Goal: Use online tool/utility: Utilize a website feature to perform a specific function

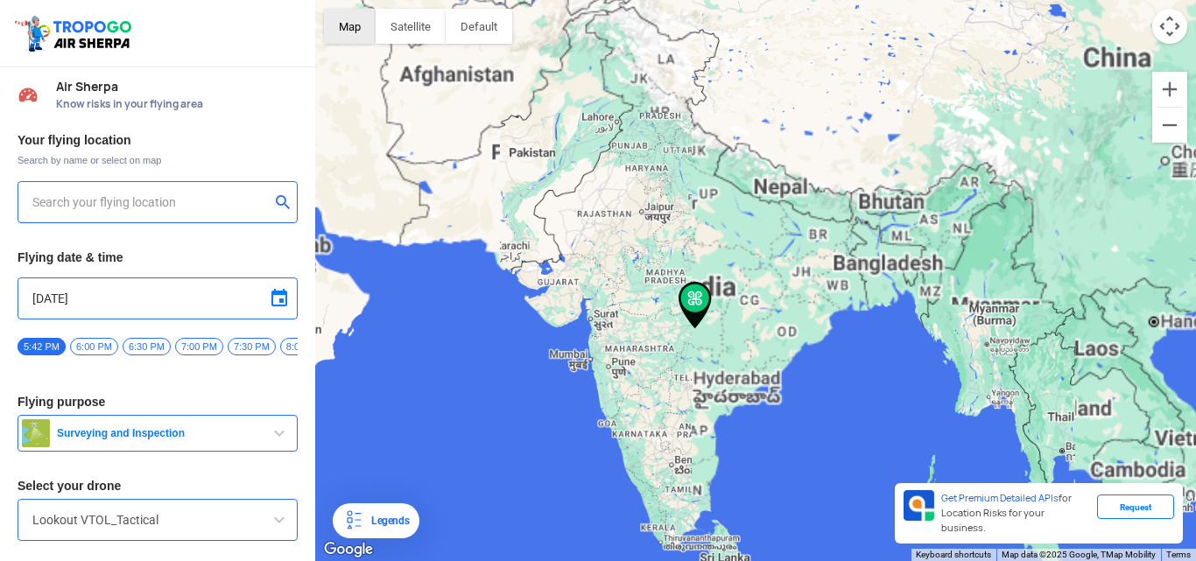
type input "[STREET_ADDRESS]"
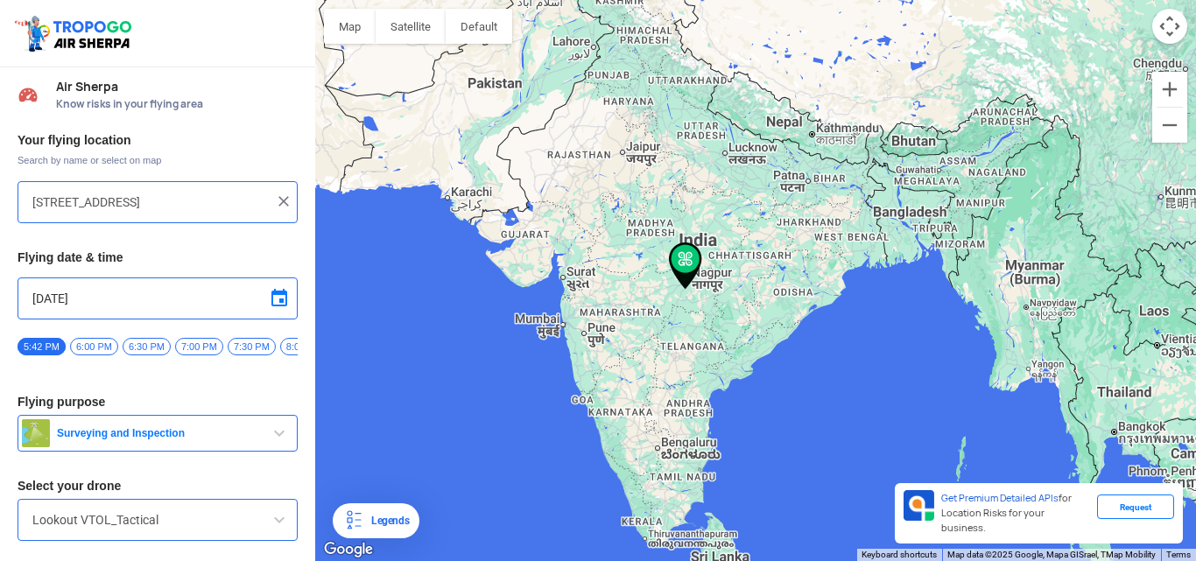
click at [275, 205] on img at bounding box center [284, 202] width 18 height 18
click at [160, 202] on input "text" at bounding box center [150, 202] width 237 height 21
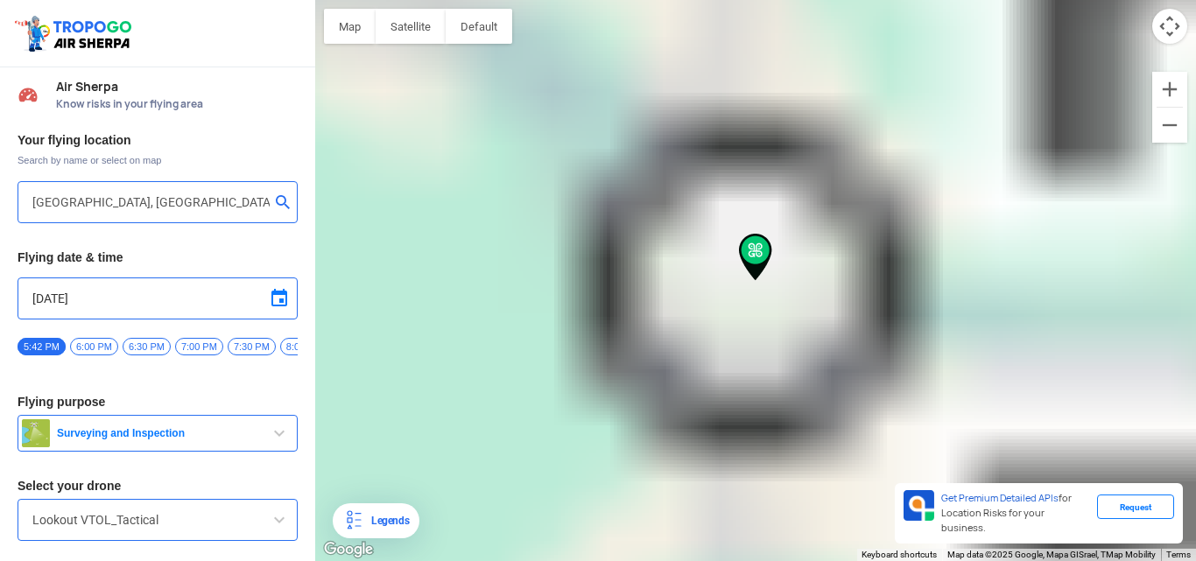
type input "[PERSON_NAME][GEOGRAPHIC_DATA], [GEOGRAPHIC_DATA]"
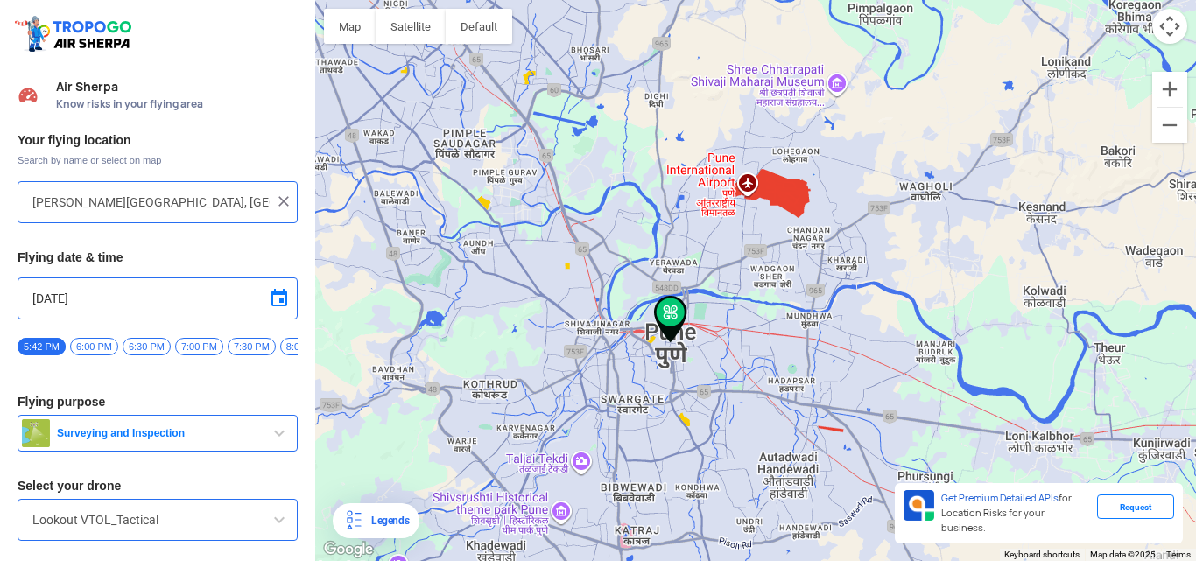
click at [276, 205] on img at bounding box center [284, 202] width 18 height 18
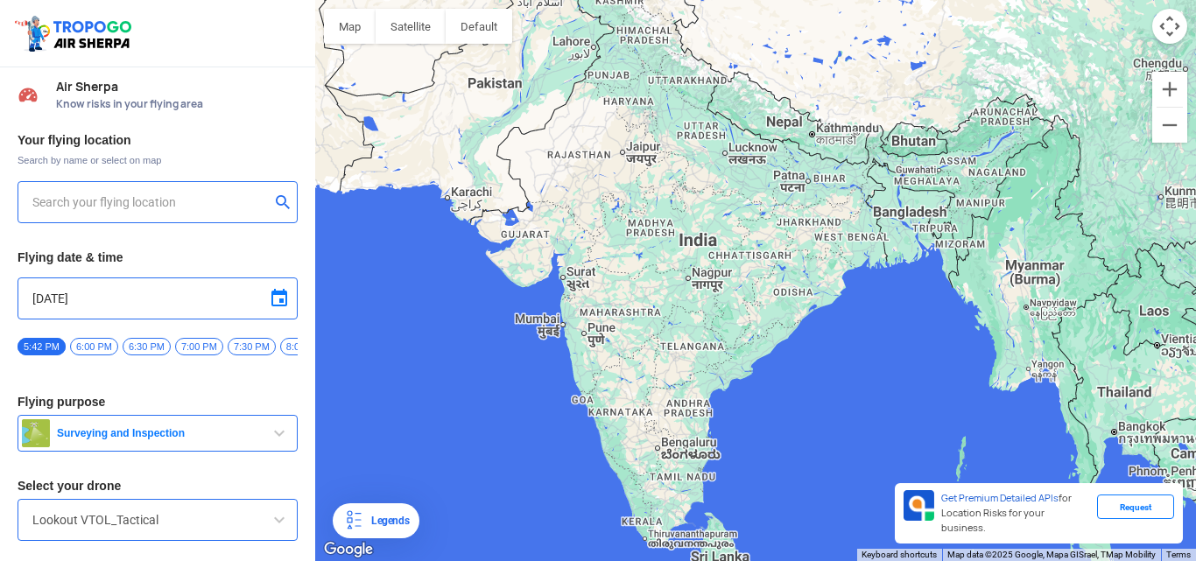
click at [131, 200] on input "text" at bounding box center [150, 202] width 237 height 21
type input "[PERSON_NAME], [GEOGRAPHIC_DATA]"
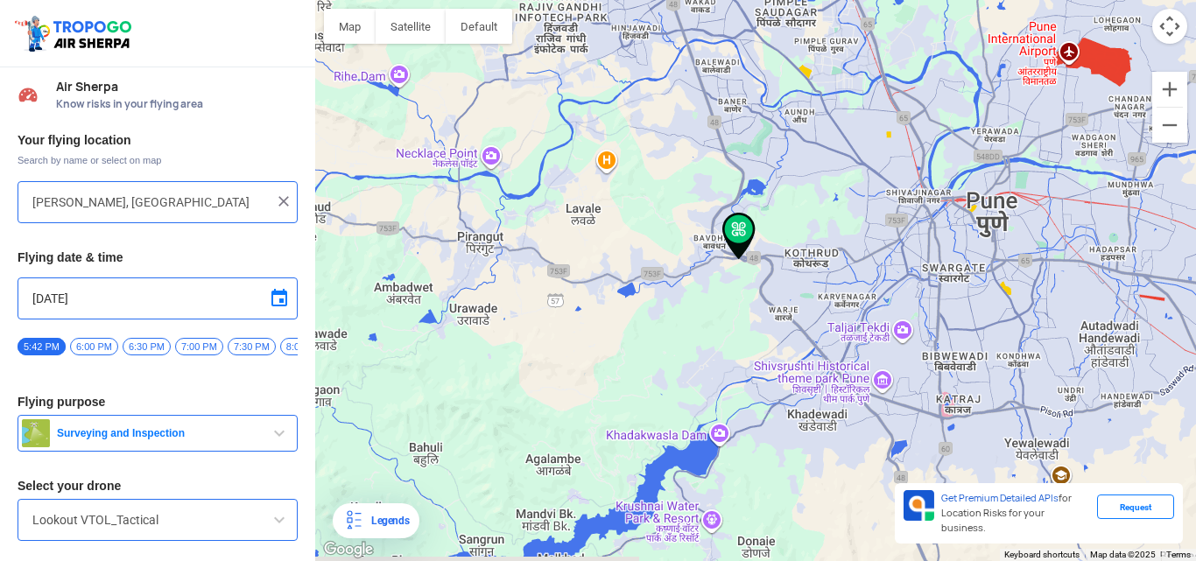
drag, startPoint x: 839, startPoint y: 361, endPoint x: 743, endPoint y: 319, distance: 105.4
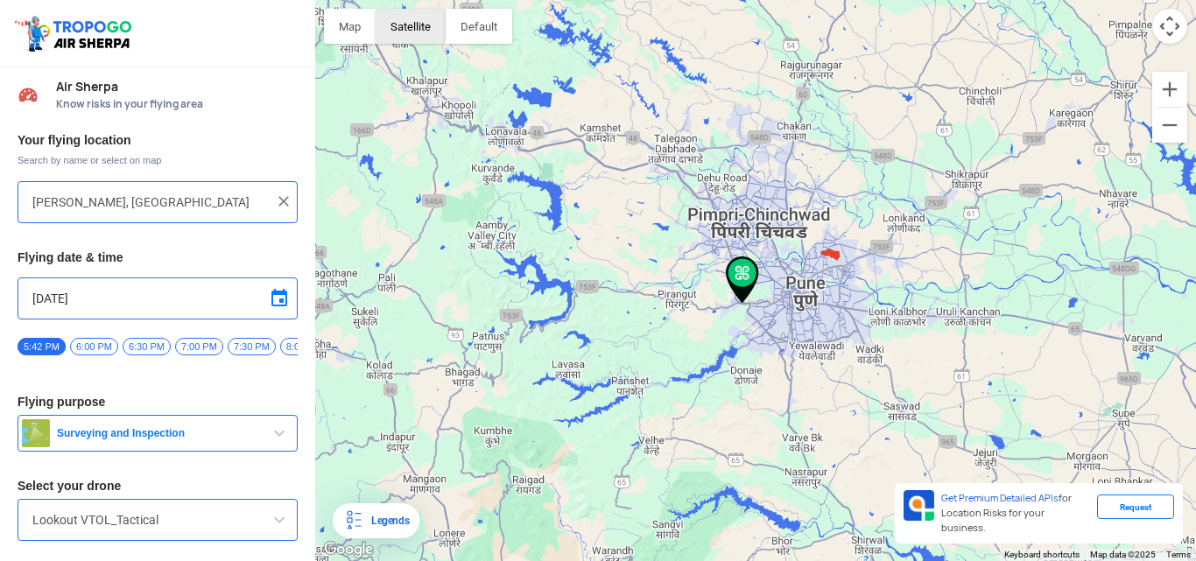
click at [437, 35] on button "Satellite" at bounding box center [411, 26] width 70 height 35
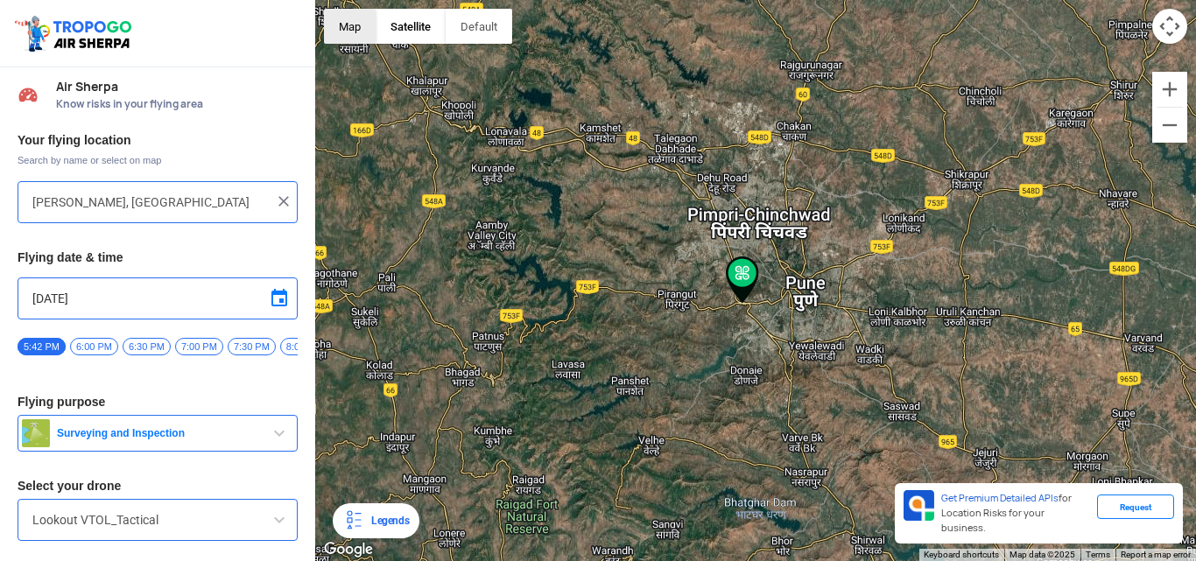
click at [332, 27] on button "Map" at bounding box center [350, 26] width 52 height 35
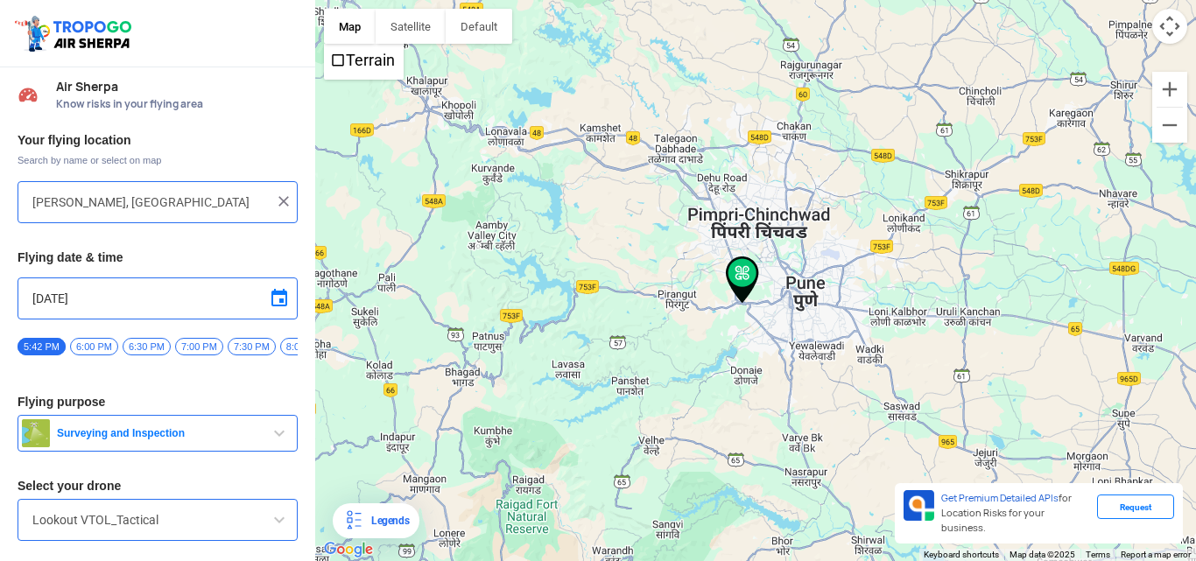
scroll to position [55, 0]
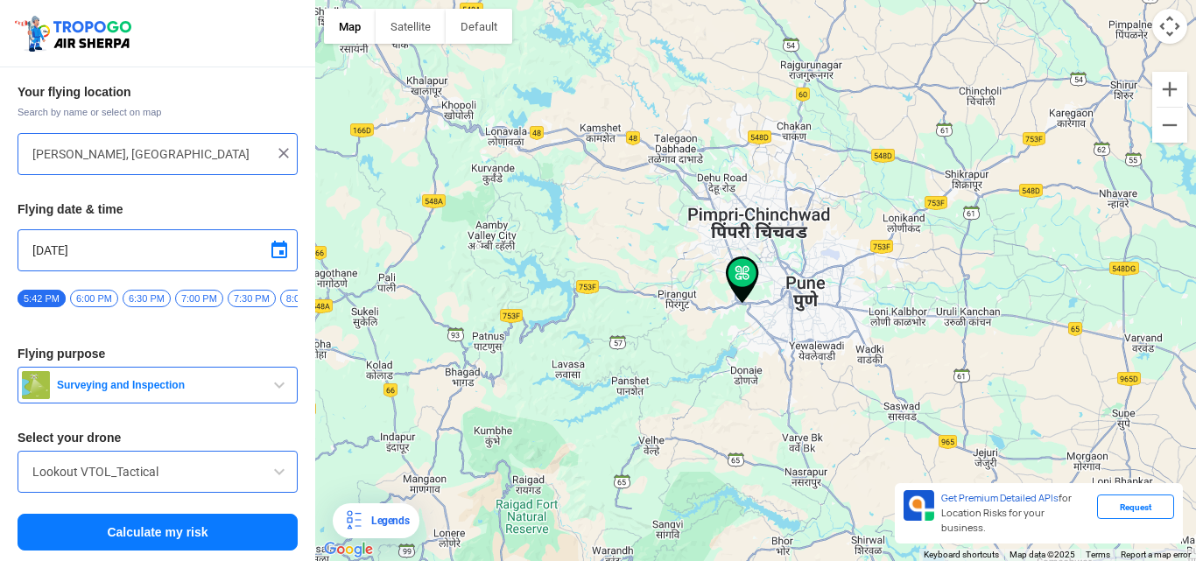
click at [240, 383] on span "Surveying and Inspection" at bounding box center [159, 385] width 219 height 14
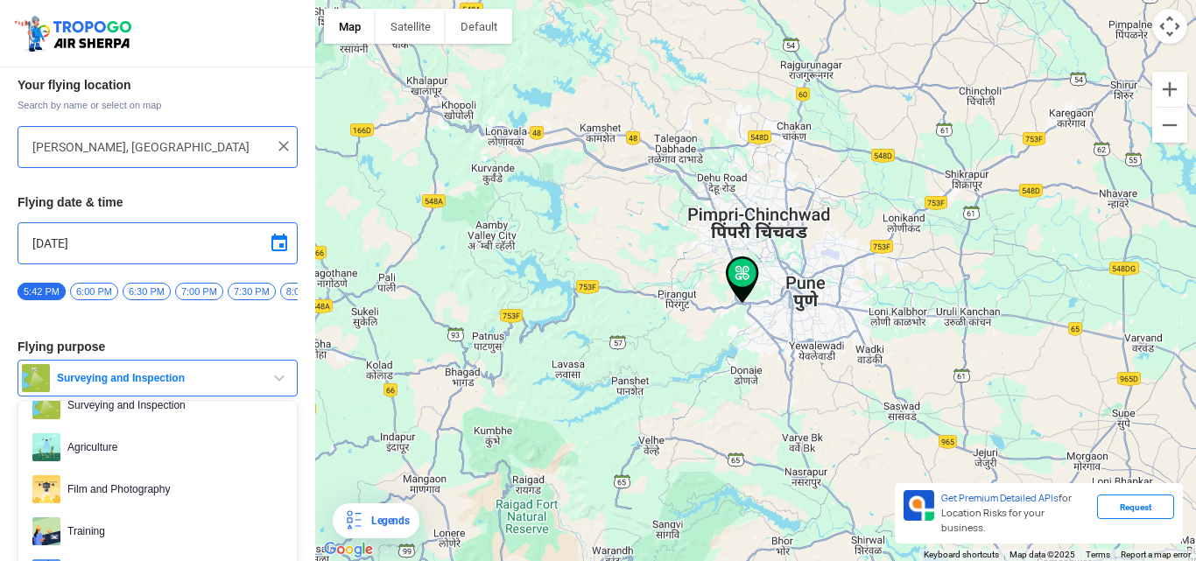
scroll to position [0, 0]
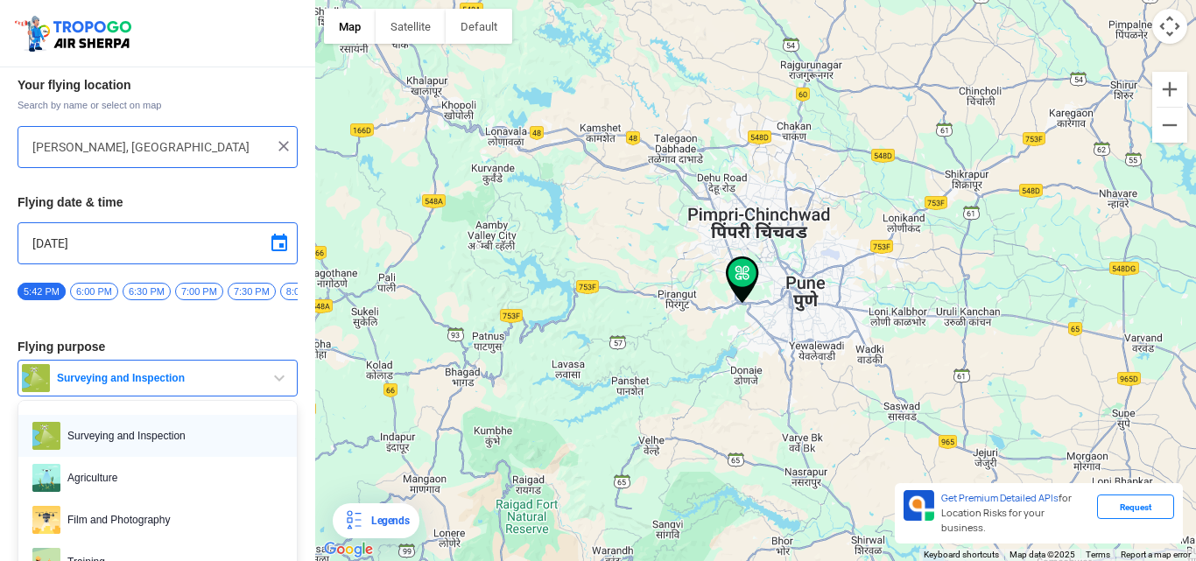
click at [159, 432] on span "Surveying and Inspection" at bounding box center [171, 436] width 222 height 28
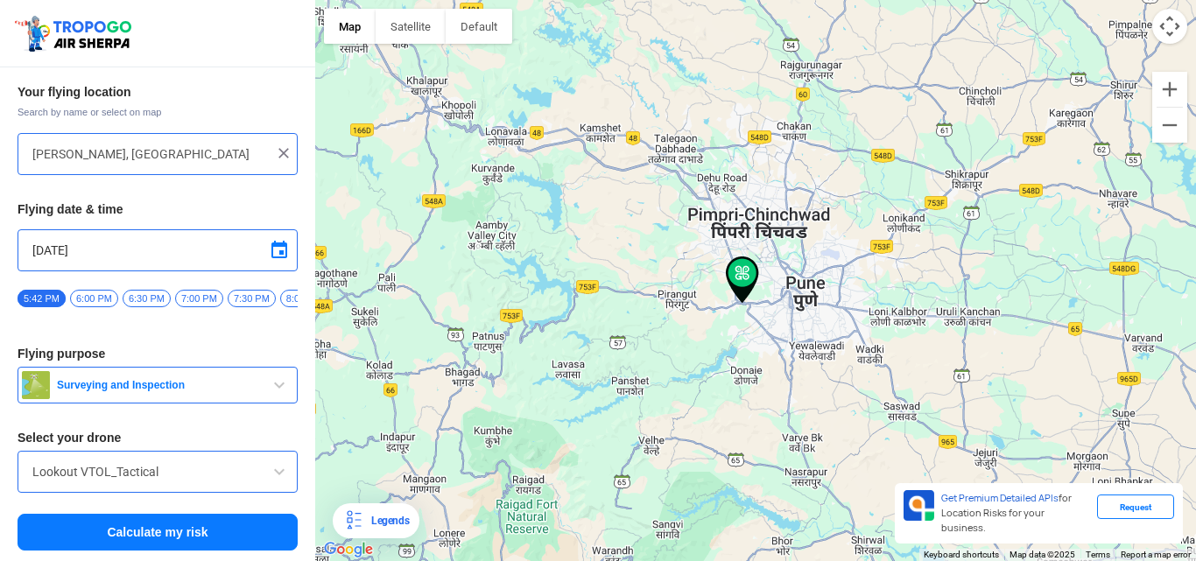
click at [170, 462] on input "Lookout VTOL_Tactical" at bounding box center [157, 471] width 250 height 21
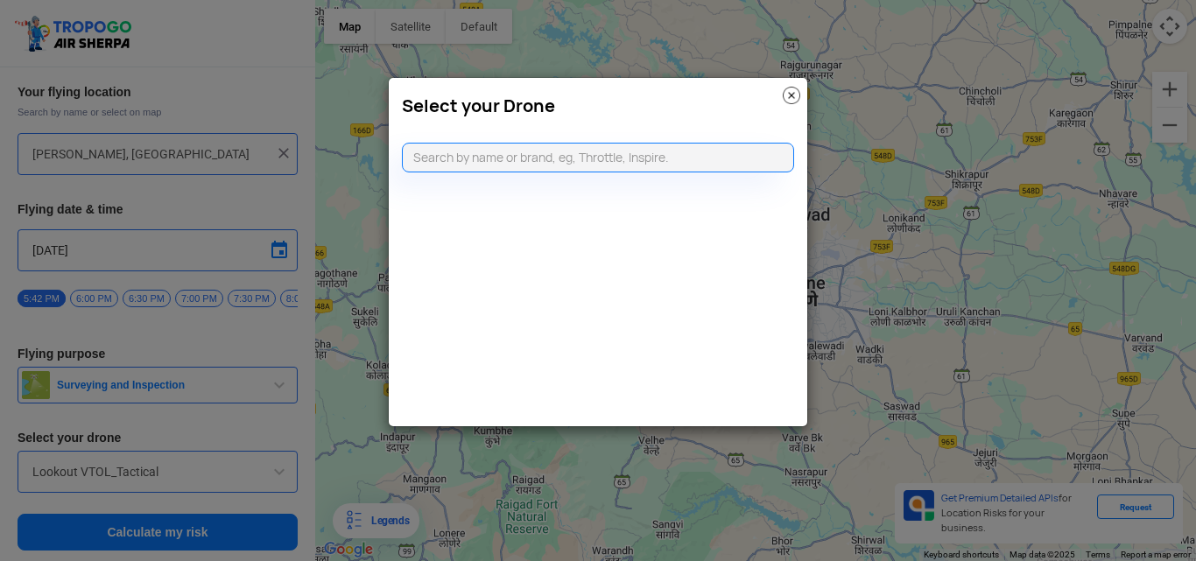
click at [241, 474] on modal-container "Select your Drone" at bounding box center [598, 280] width 1196 height 561
click at [638, 150] on input "text" at bounding box center [598, 158] width 392 height 30
click at [628, 154] on input "text" at bounding box center [598, 158] width 392 height 30
type input "D"
type input "350"
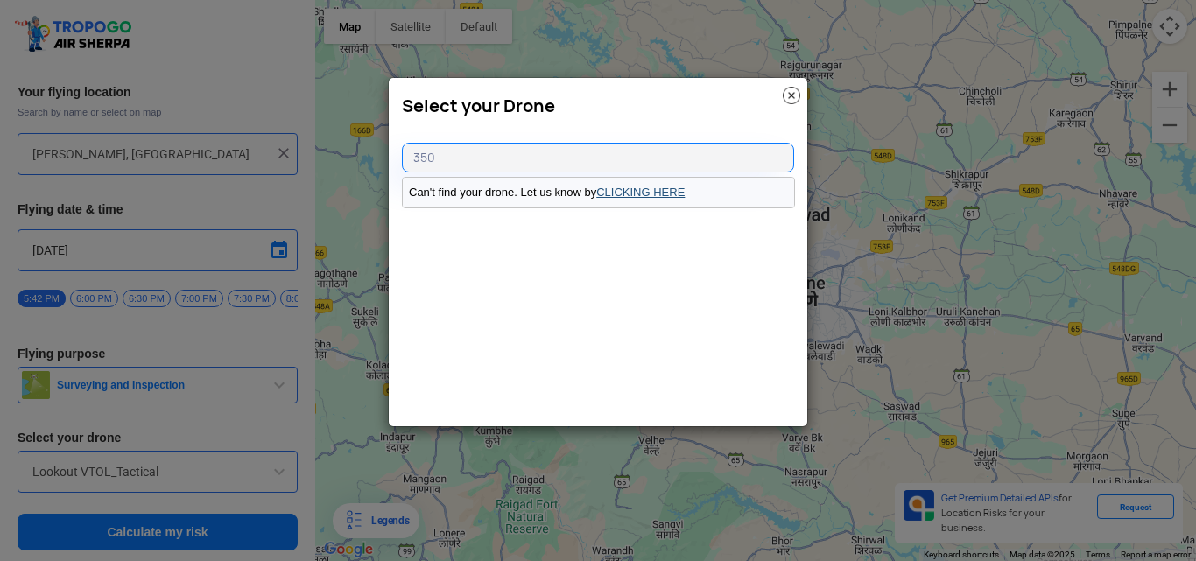
click at [625, 191] on link "CLICKING HERE" at bounding box center [640, 192] width 88 height 13
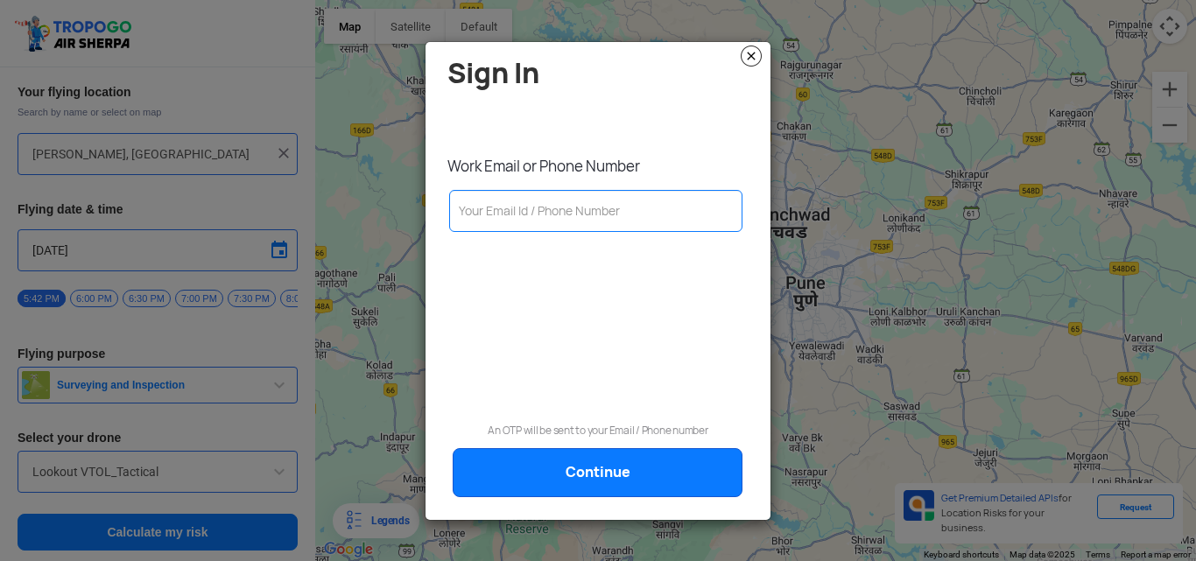
click at [755, 56] on img at bounding box center [751, 56] width 21 height 21
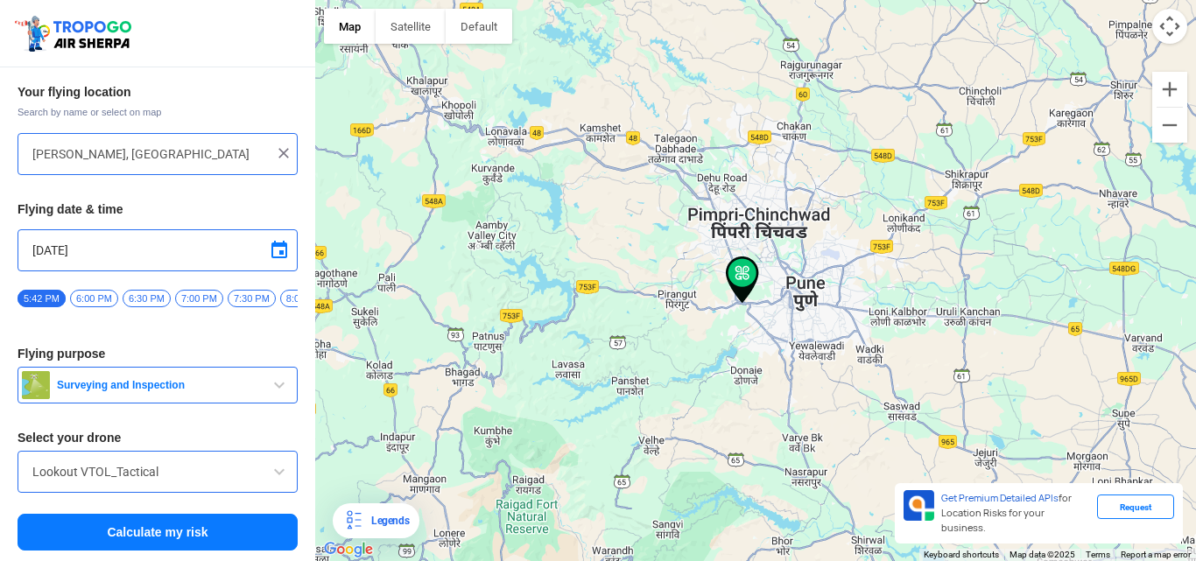
click at [179, 483] on div "Lookout VTOL_Tactical" at bounding box center [158, 472] width 280 height 42
click at [269, 479] on span at bounding box center [279, 471] width 21 height 21
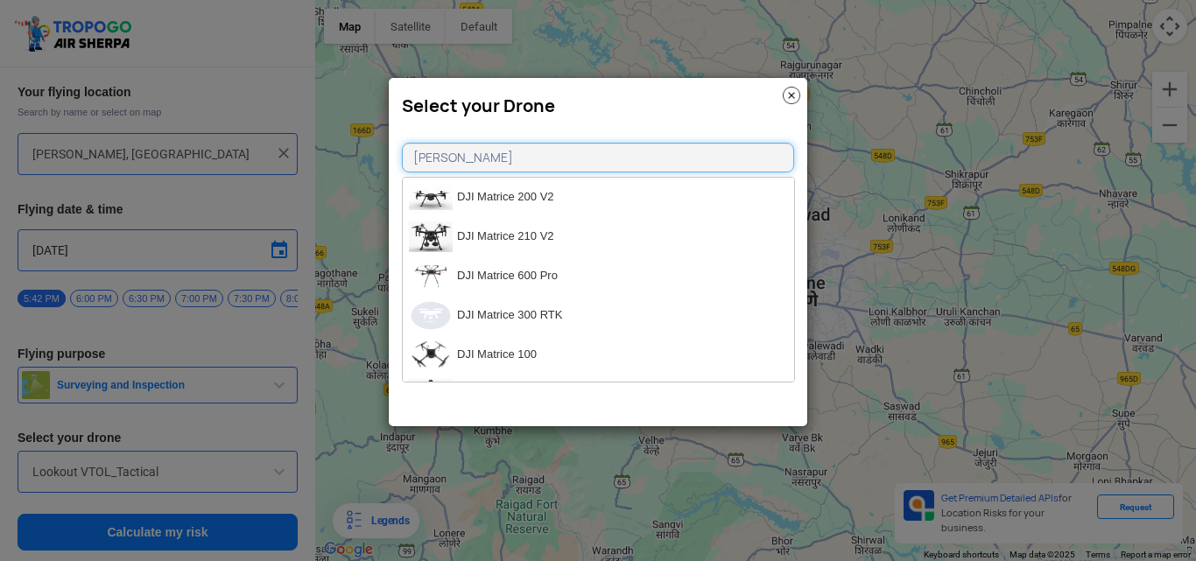
type input "[PERSON_NAME]"
click at [798, 93] on img at bounding box center [792, 96] width 18 height 18
